Goal: Transaction & Acquisition: Subscribe to service/newsletter

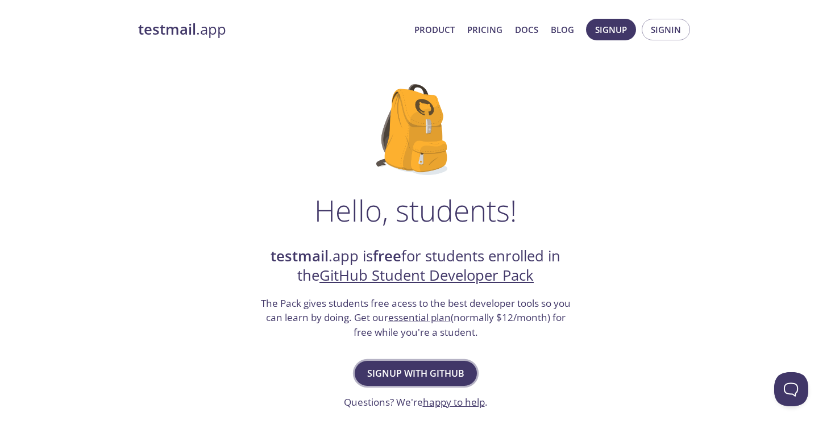
click at [430, 364] on button "Signup with GitHub" at bounding box center [416, 373] width 122 height 25
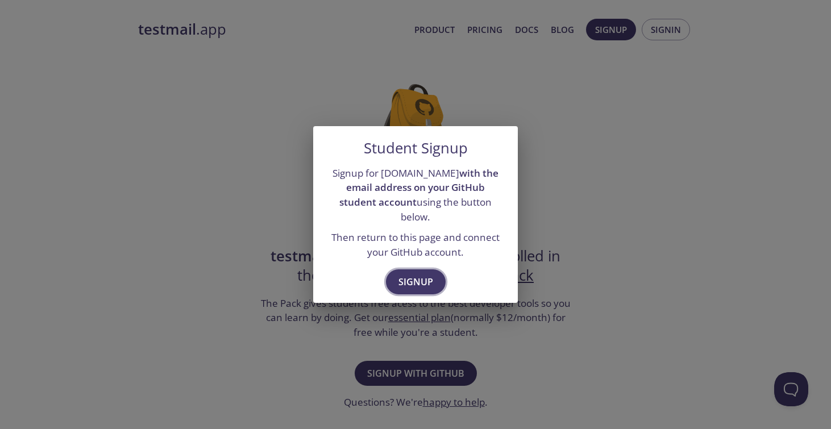
click at [419, 274] on span "Signup" at bounding box center [415, 282] width 35 height 16
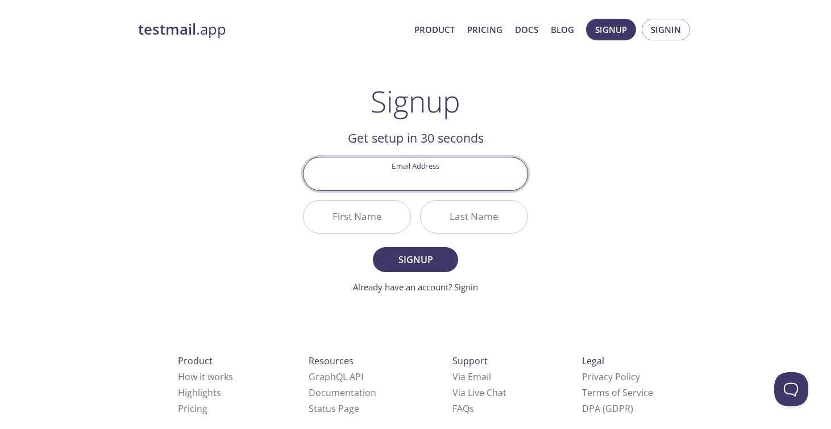
click at [440, 173] on input "Email Address" at bounding box center [415, 173] width 224 height 32
type input "[EMAIL_ADDRESS][DOMAIN_NAME]"
click at [363, 205] on input "First Name" at bounding box center [356, 217] width 107 height 32
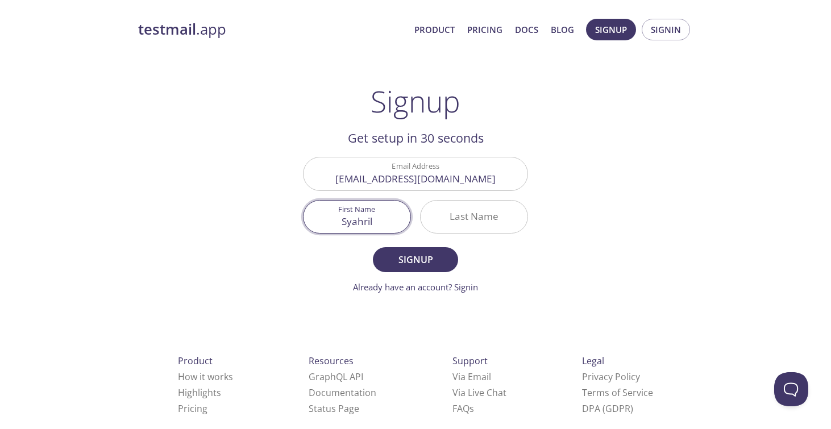
type input "Syahril"
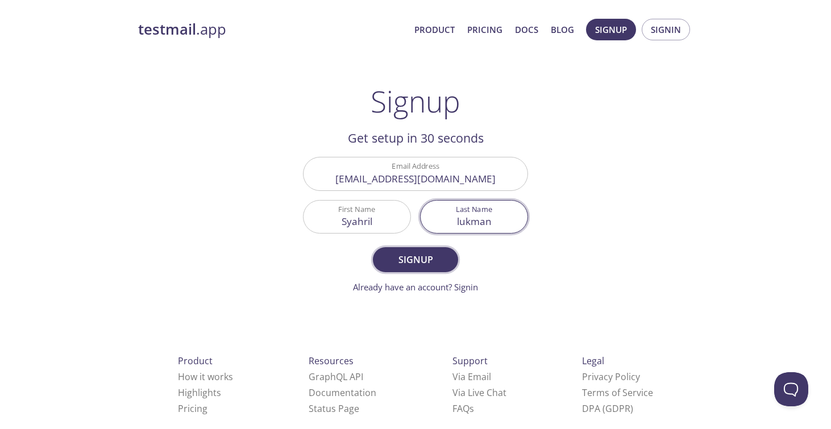
type input "lukman"
click at [409, 266] on span "Signup" at bounding box center [415, 260] width 60 height 16
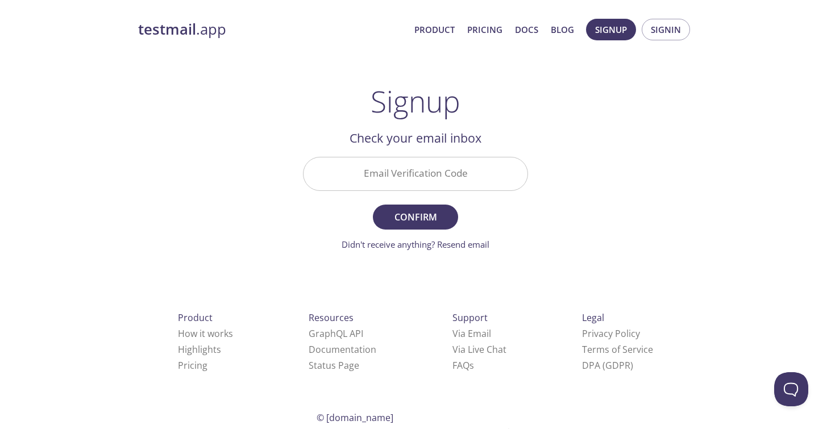
click at [418, 162] on input "Email Verification Code" at bounding box center [415, 173] width 224 height 32
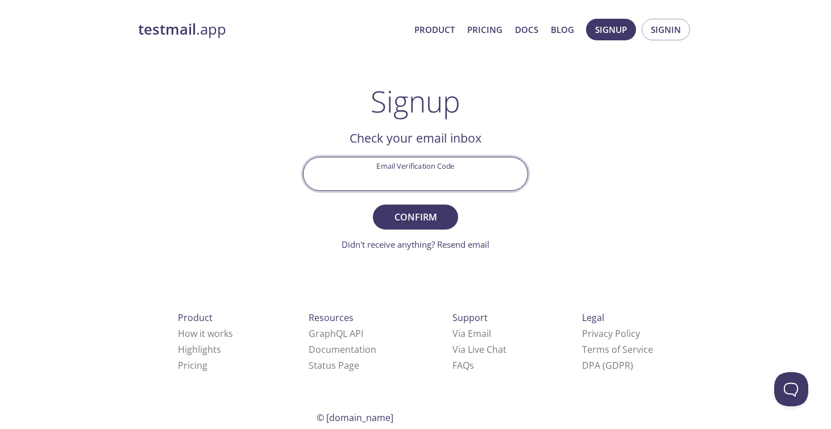
paste input "VXDAG6A"
type input "VXDAG6A"
click at [415, 209] on span "Confirm" at bounding box center [415, 217] width 60 height 16
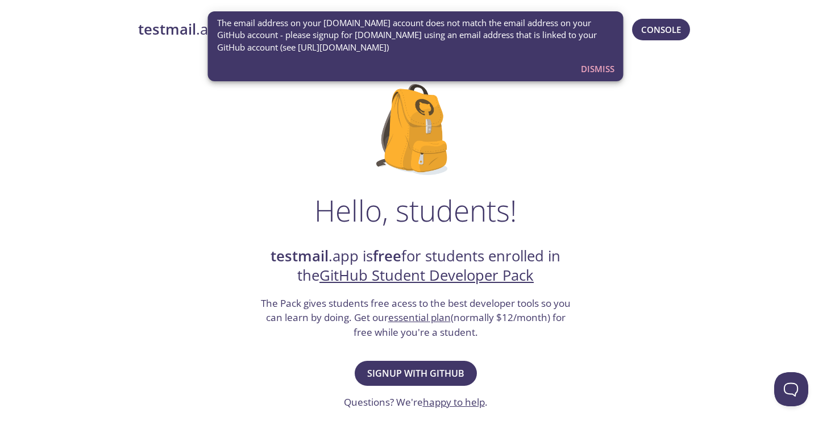
click at [602, 69] on span "Dismiss" at bounding box center [598, 68] width 34 height 15
